Goal: Transaction & Acquisition: Obtain resource

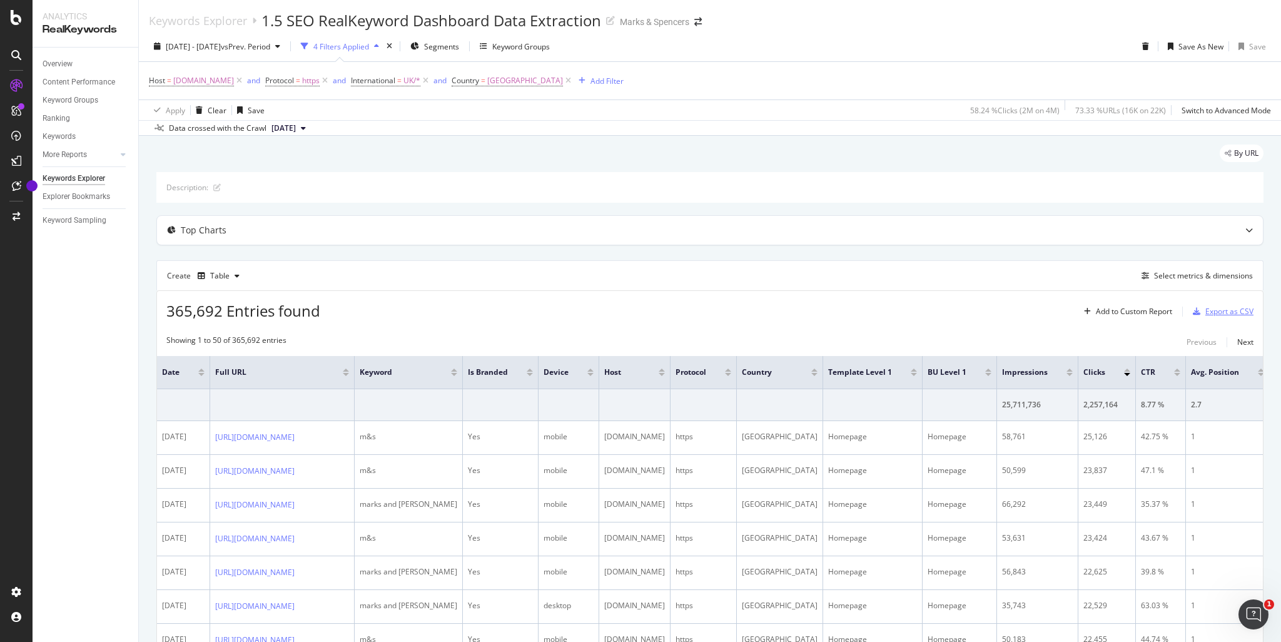
click at [1205, 311] on div "Export as CSV" at bounding box center [1229, 311] width 48 height 11
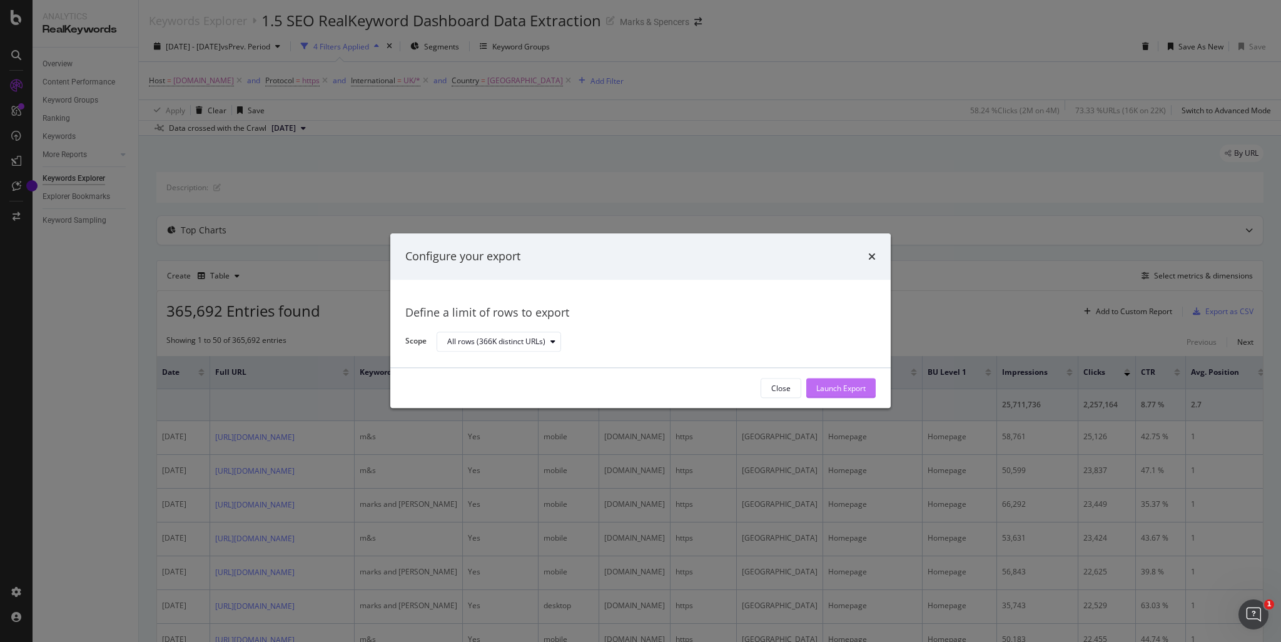
click at [845, 386] on div "Launch Export" at bounding box center [840, 388] width 49 height 11
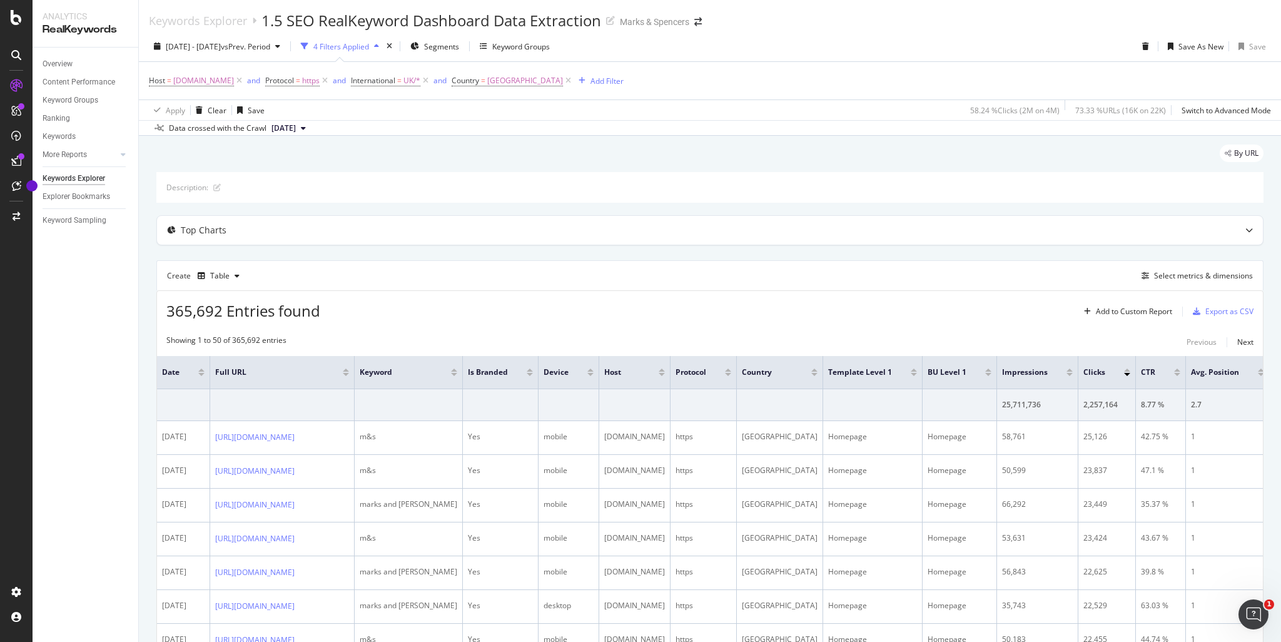
click at [785, 23] on div "Keywords Explorer 1.5 SEO RealKeyword Dashboard Data Extraction Marks & Spencers" at bounding box center [710, 15] width 1142 height 31
click at [942, 19] on div "Keywords Explorer 1.5 SEO RealKeyword Dashboard Data Extraction Marks & Spencers" at bounding box center [710, 15] width 1142 height 31
click at [258, 51] on div "[DATE] - [DATE] vs Prev. Period" at bounding box center [218, 46] width 104 height 11
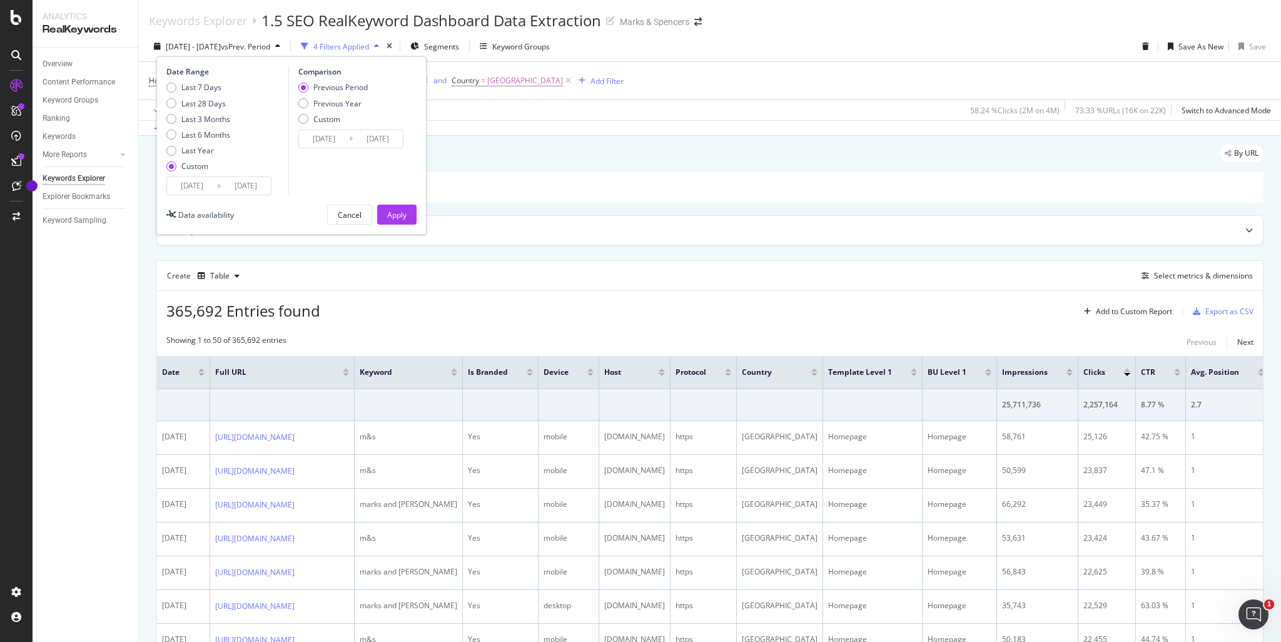
click at [193, 183] on input "[DATE]" at bounding box center [192, 186] width 50 height 18
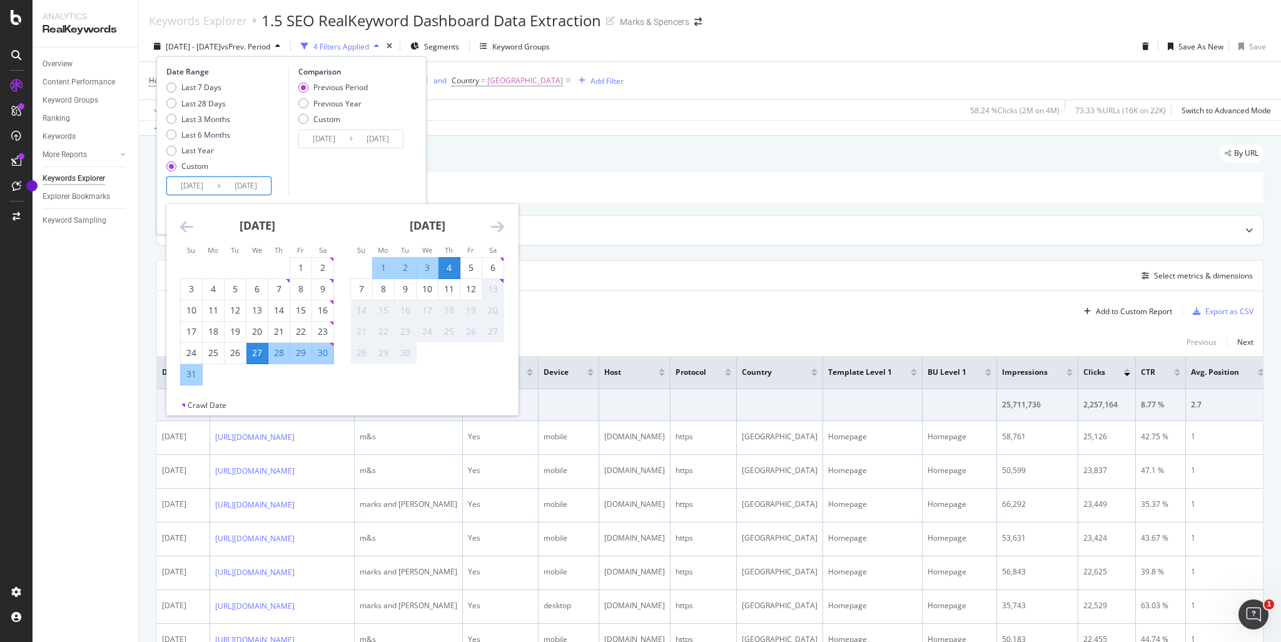
click at [443, 270] on div "4" at bounding box center [448, 267] width 21 height 13
type input "[DATE]"
click at [468, 268] on div "5" at bounding box center [470, 267] width 21 height 13
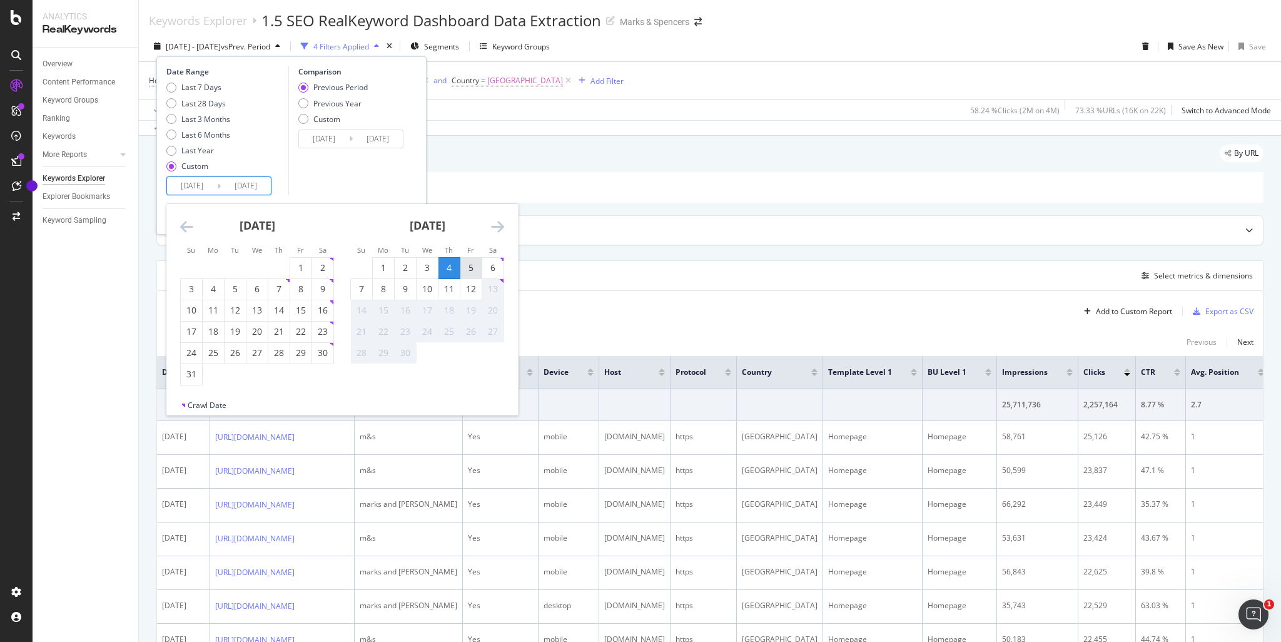
type input "[DATE]"
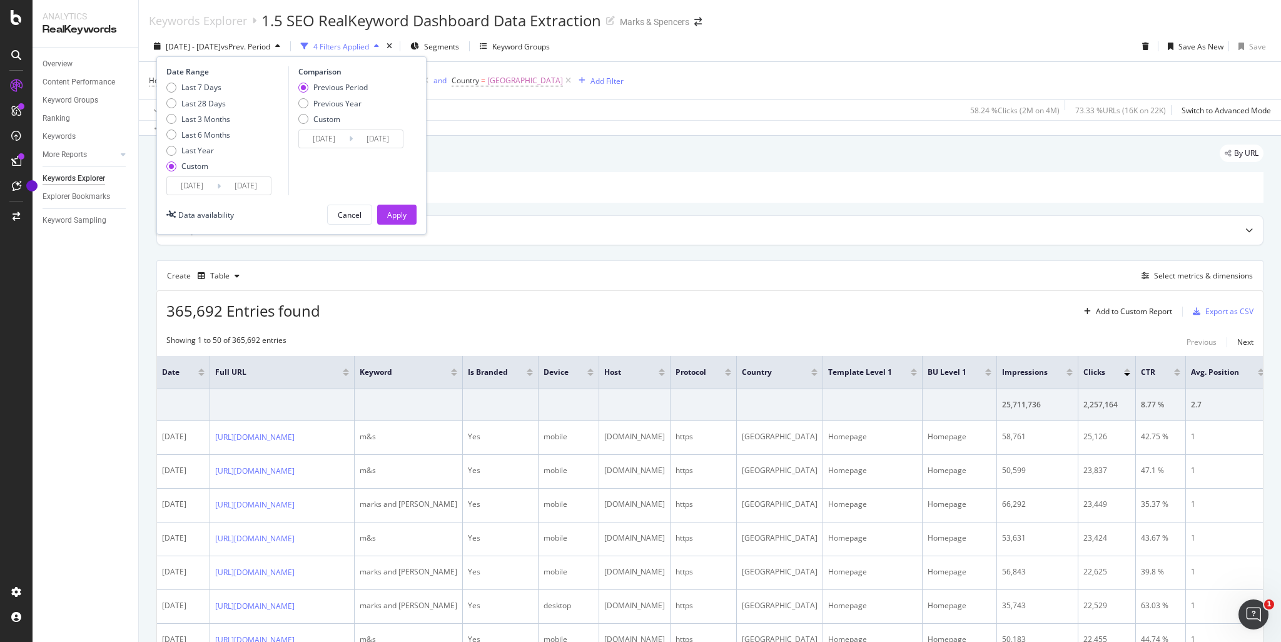
click at [210, 188] on input "[DATE]" at bounding box center [192, 186] width 50 height 18
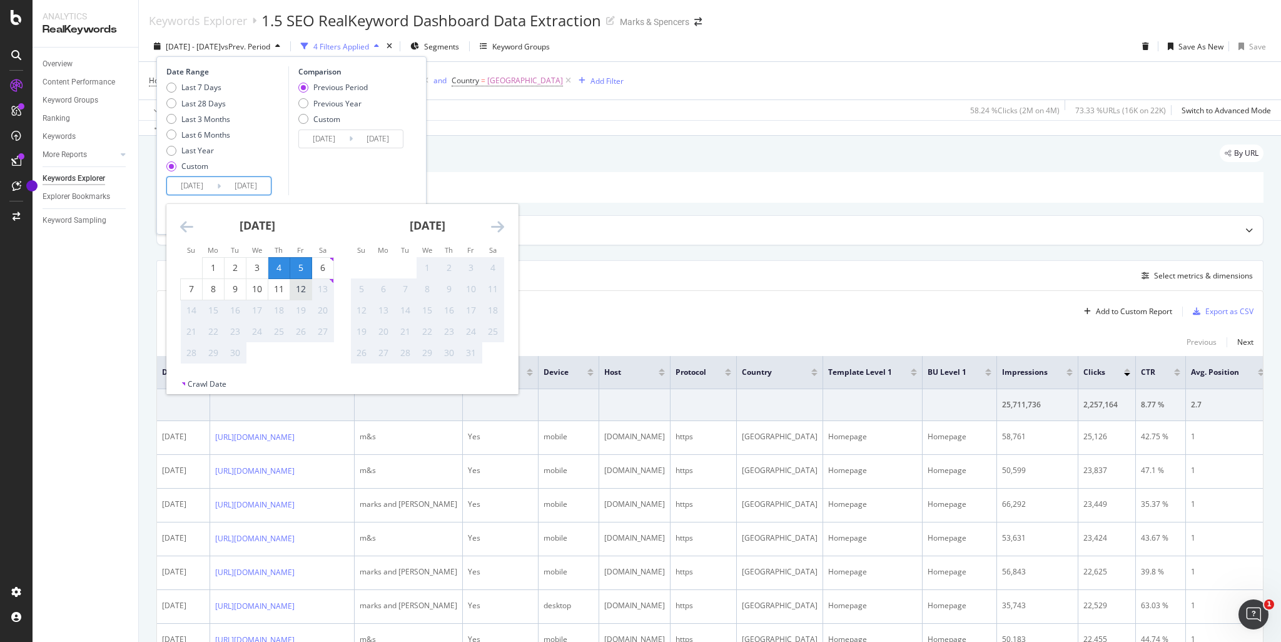
click at [296, 288] on div "12" at bounding box center [300, 289] width 21 height 13
type input "[DATE]"
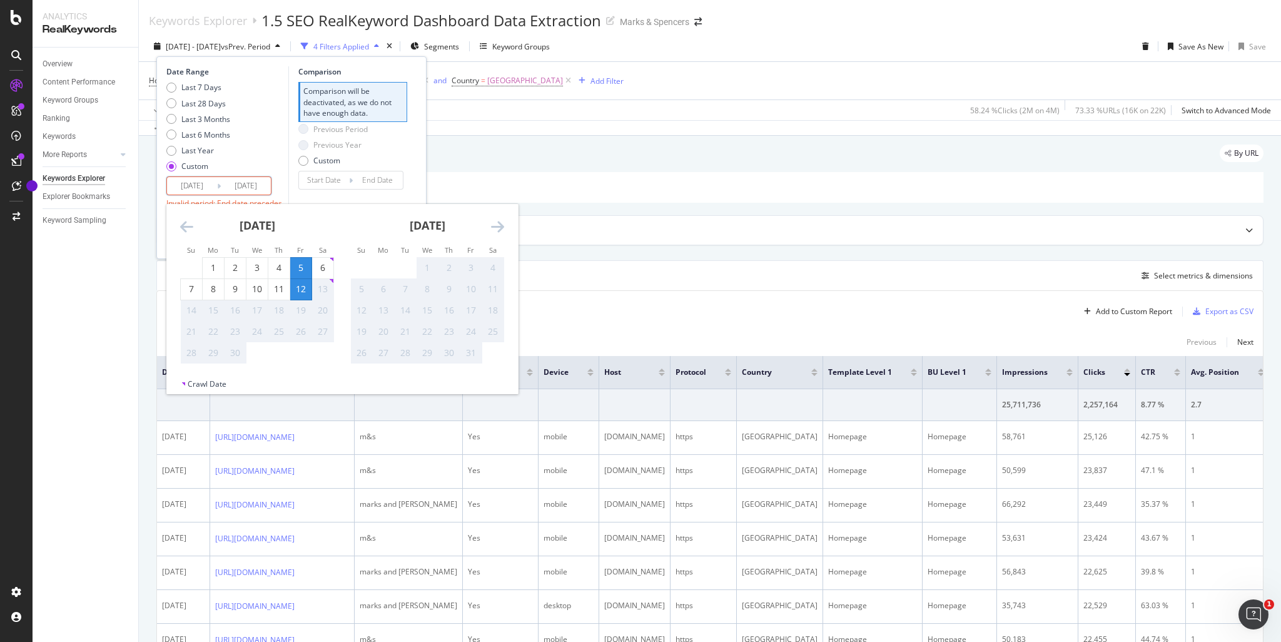
click at [195, 184] on input "[DATE]" at bounding box center [192, 186] width 50 height 18
click at [297, 258] on div "5" at bounding box center [300, 268] width 21 height 21
type input "[DATE]"
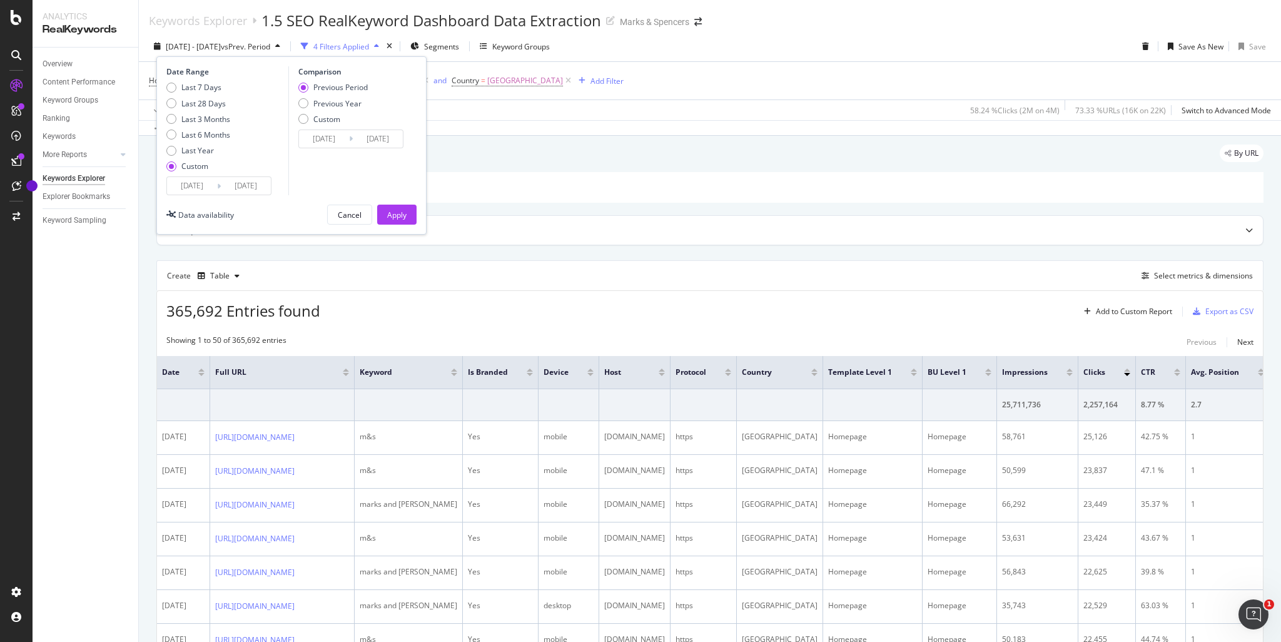
click at [283, 148] on div "Last 7 Days Last 28 Days Last 3 Months Last 6 Months Last Year Custom" at bounding box center [225, 129] width 119 height 94
click at [392, 221] on div "Apply" at bounding box center [396, 214] width 19 height 19
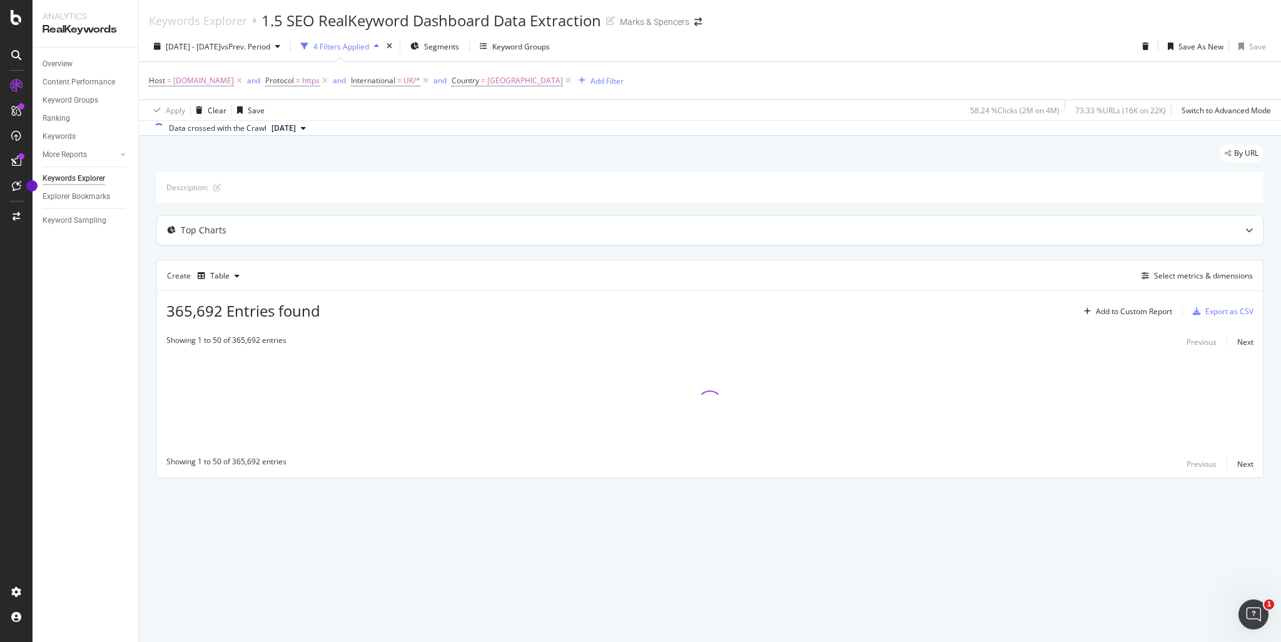
click at [905, 13] on div "Keywords Explorer 1.5 SEO RealKeyword Dashboard Data Extraction Marks & Spencers" at bounding box center [710, 15] width 1142 height 31
click at [1213, 315] on div "Export as CSV" at bounding box center [1229, 311] width 48 height 11
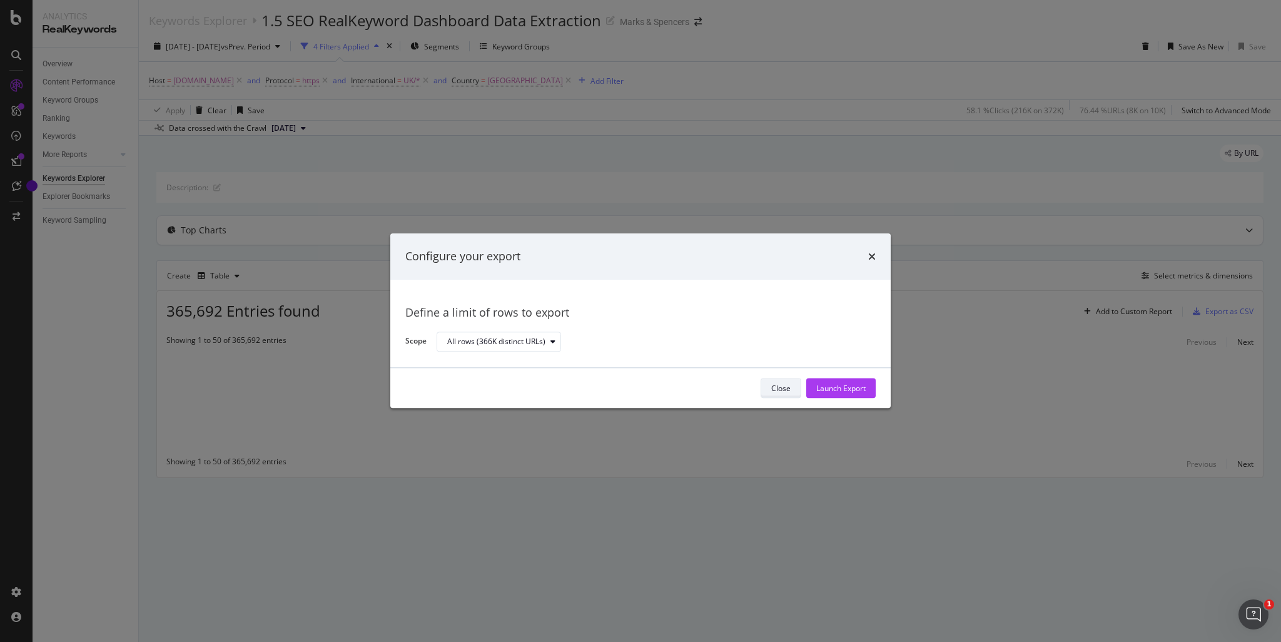
click at [768, 388] on button "Close" at bounding box center [780, 388] width 41 height 20
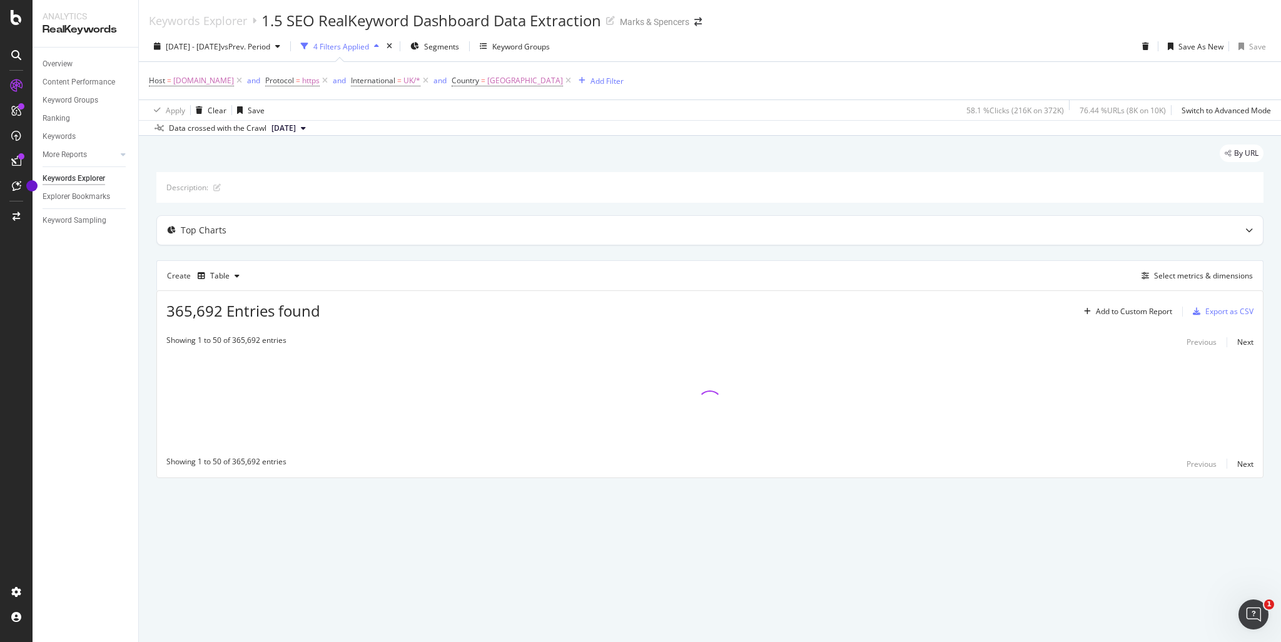
click at [1121, 31] on div "[DATE] - [DATE] vs Prev. Period 4 Filters Applied Segments Keyword Groups Save …" at bounding box center [710, 83] width 1142 height 104
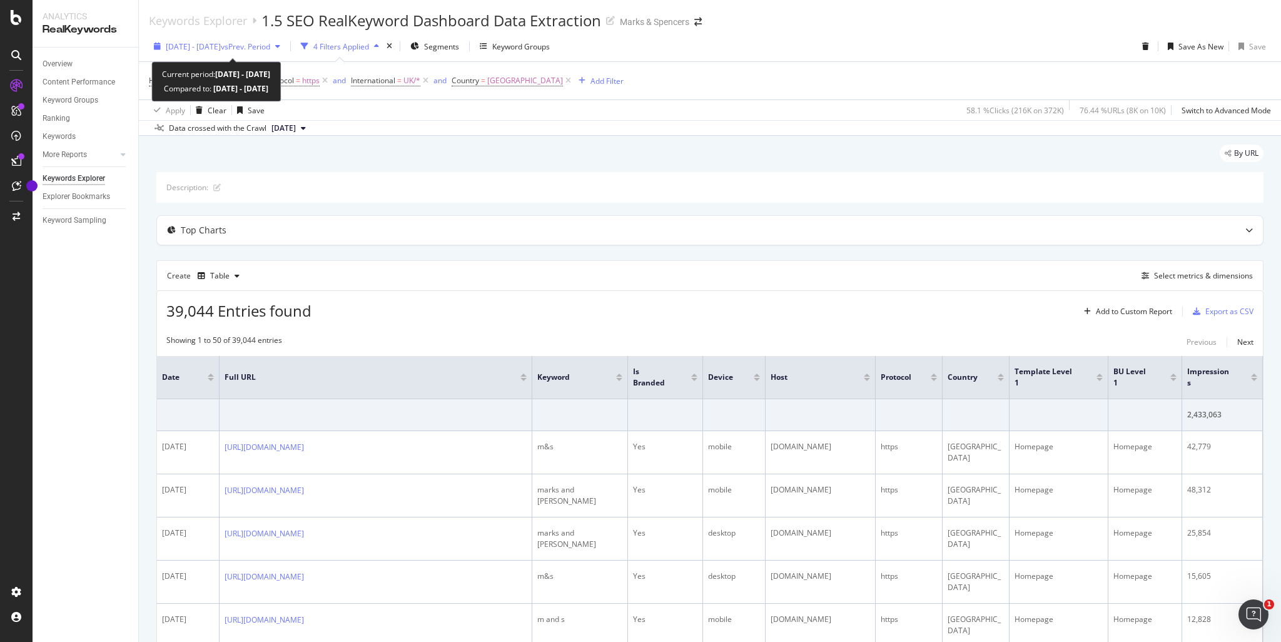
click at [221, 41] on span "[DATE] - [DATE]" at bounding box center [193, 46] width 55 height 11
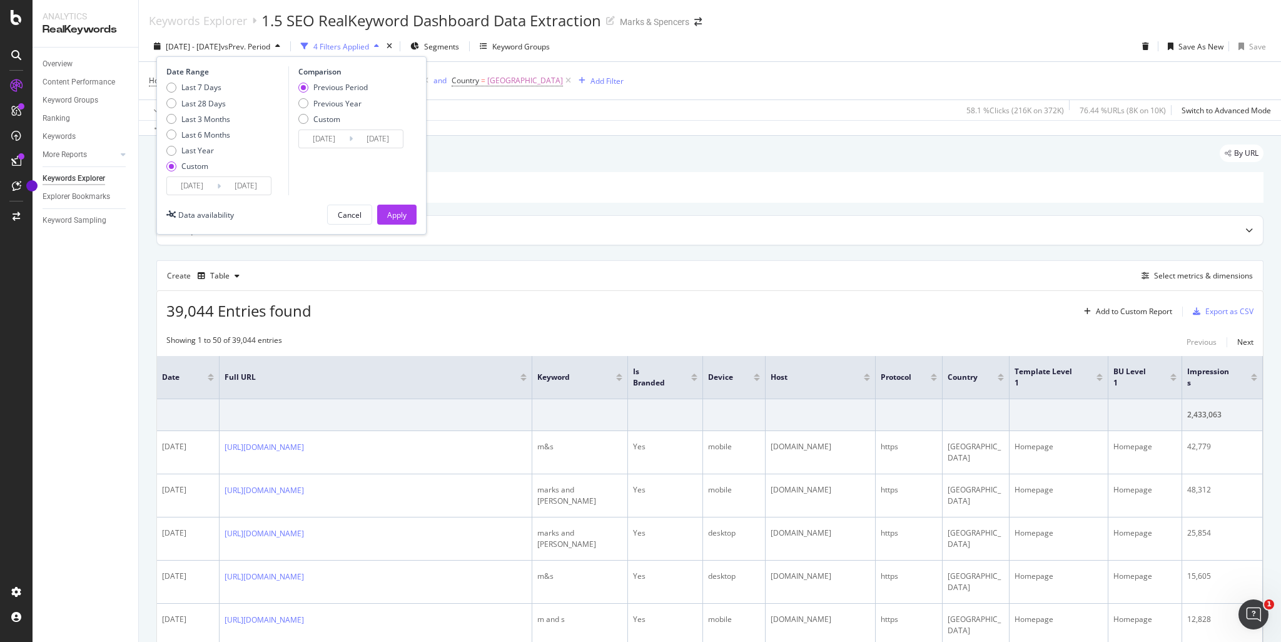
click at [262, 179] on input "[DATE]" at bounding box center [246, 186] width 50 height 18
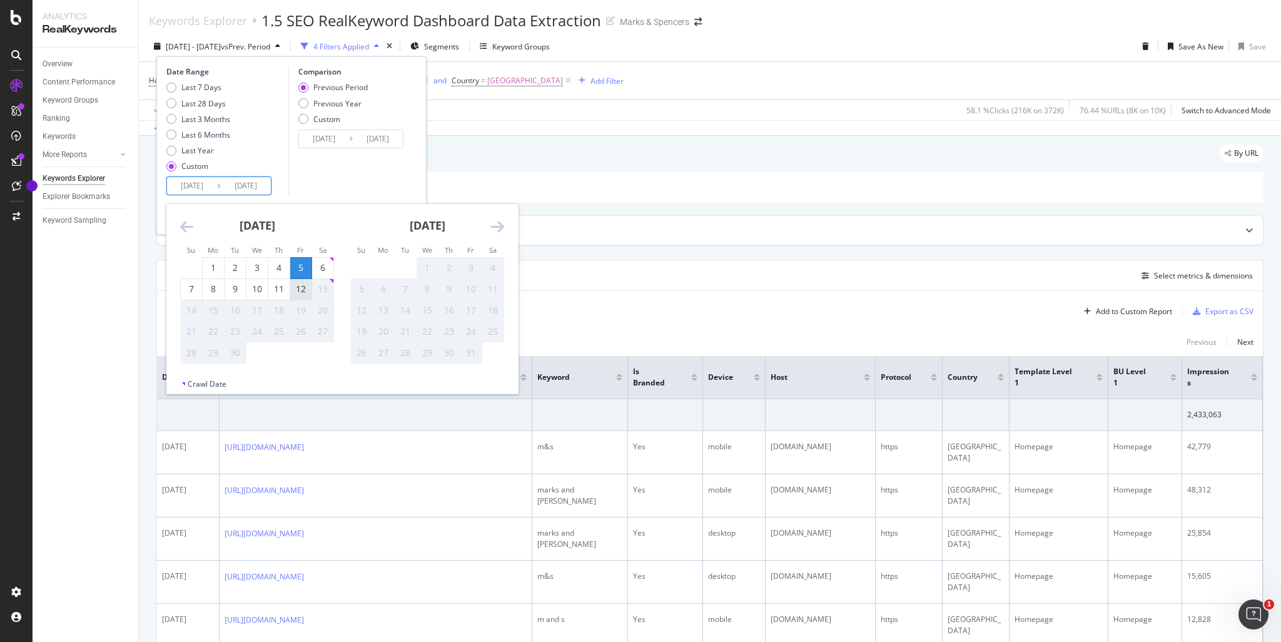
click at [298, 298] on div "12" at bounding box center [300, 289] width 21 height 21
type input "[DATE]"
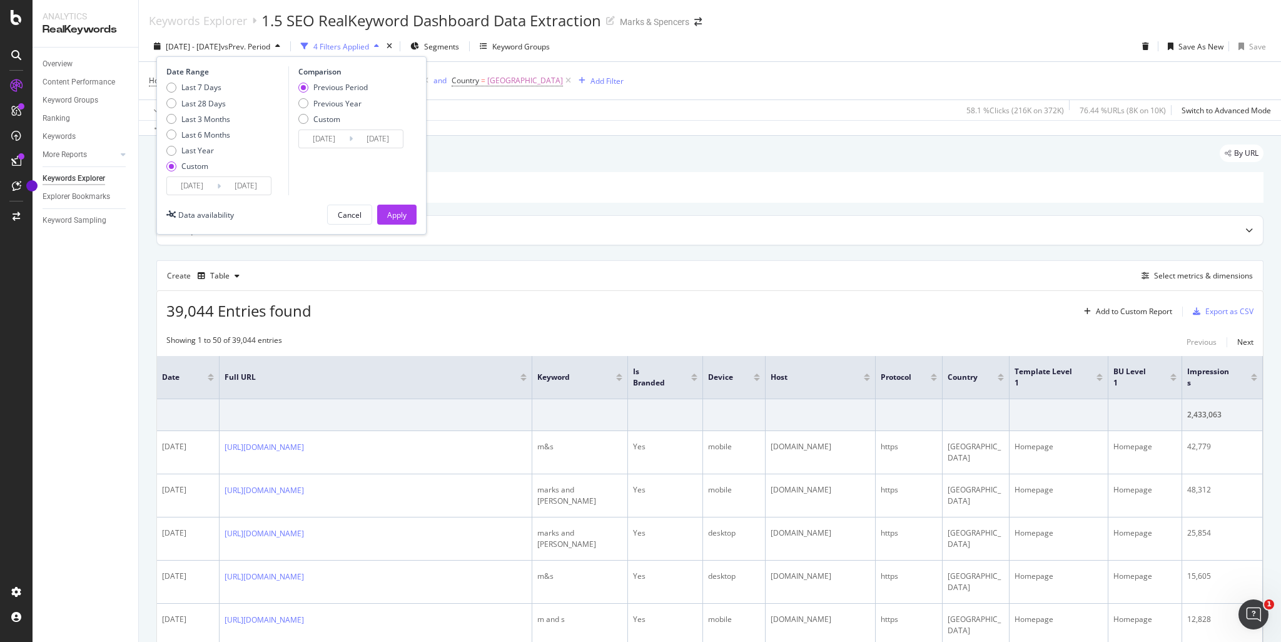
click at [417, 215] on div "Date Range Last 7 Days Last 28 Days Last 3 Months Last 6 Months Last Year Custo…" at bounding box center [291, 145] width 270 height 178
click at [415, 215] on button "Apply" at bounding box center [396, 214] width 39 height 20
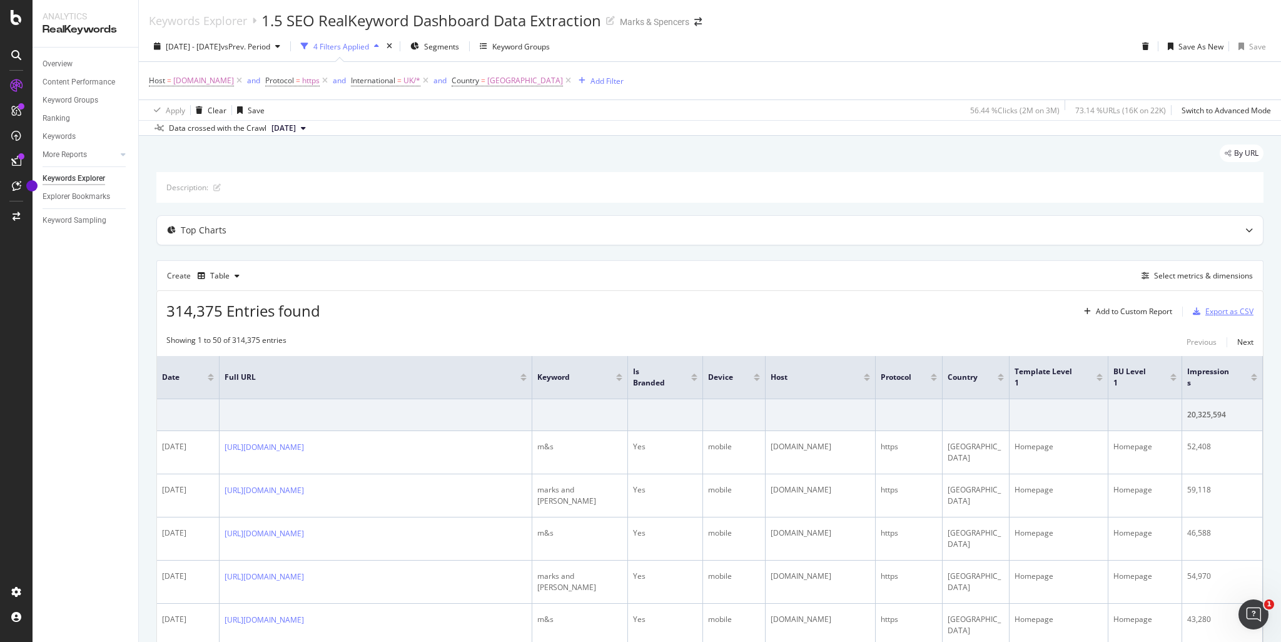
click at [1224, 310] on div "Export as CSV" at bounding box center [1229, 311] width 48 height 11
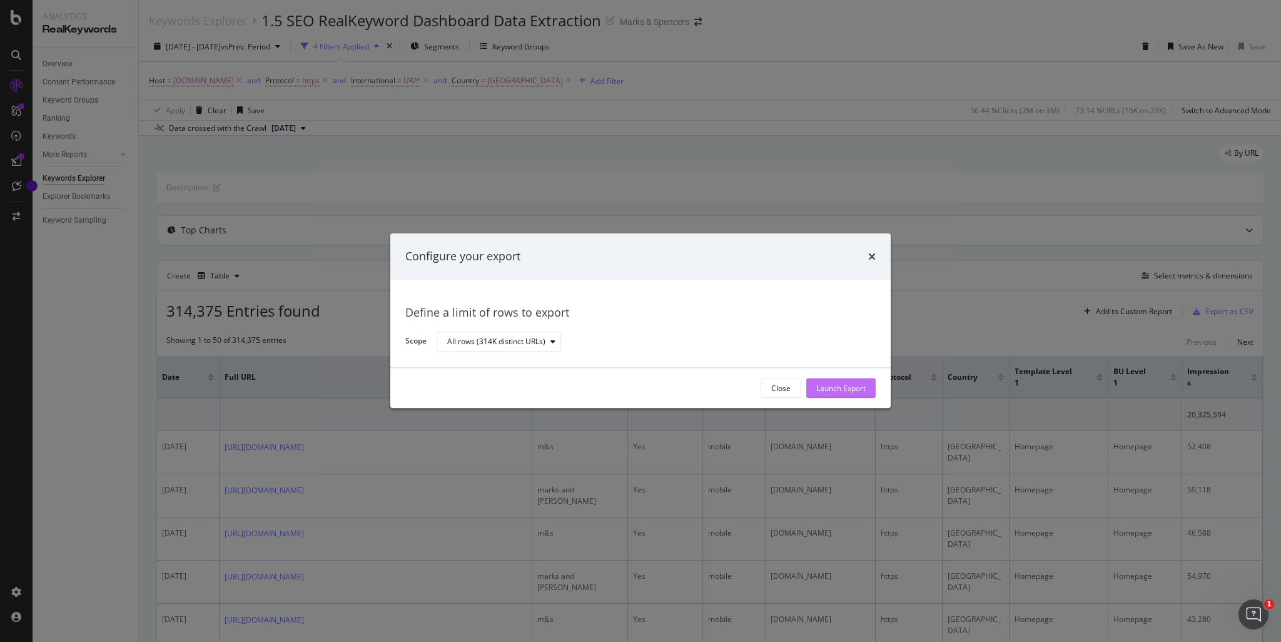
click at [822, 395] on div "Launch Export" at bounding box center [840, 388] width 49 height 19
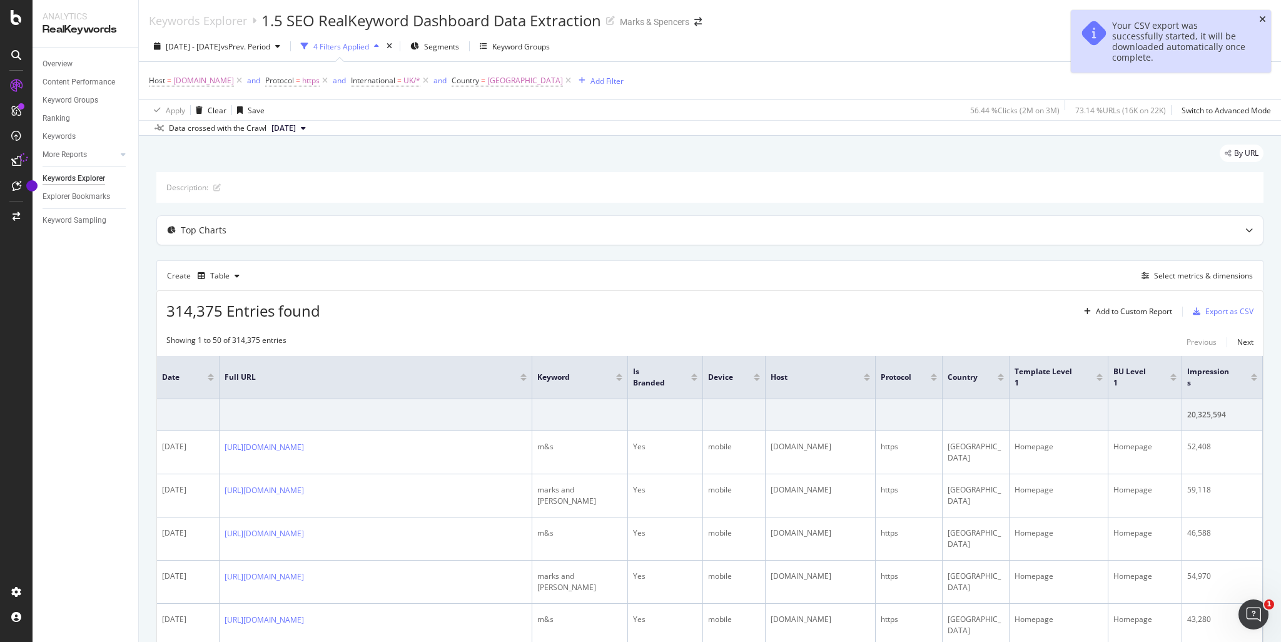
click at [1263, 17] on icon "close toast" at bounding box center [1262, 19] width 7 height 9
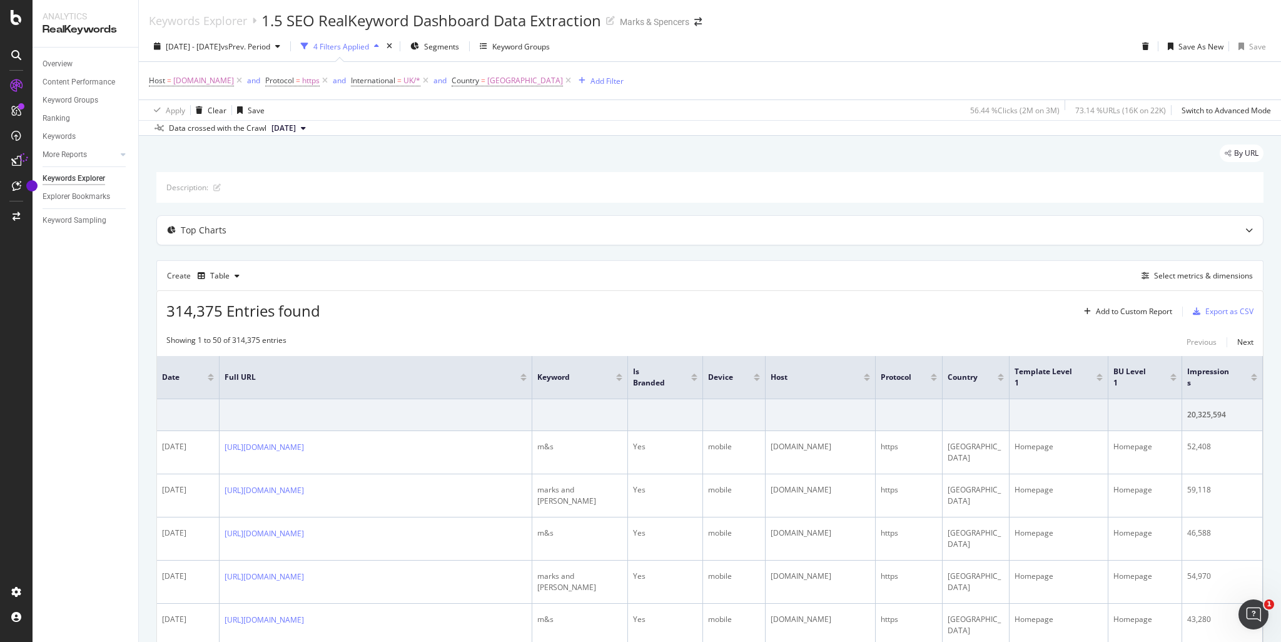
click at [991, 26] on div "Keywords Explorer 1.5 SEO RealKeyword Dashboard Data Extraction Marks & Spencers" at bounding box center [710, 15] width 1142 height 31
